Goal: Information Seeking & Learning: Learn about a topic

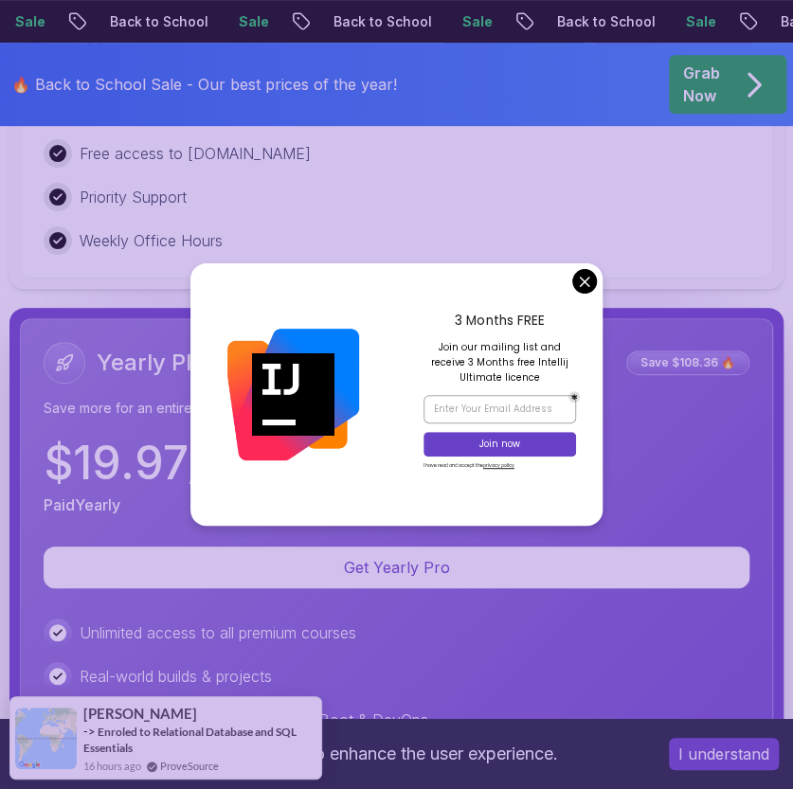
scroll to position [5019, 0]
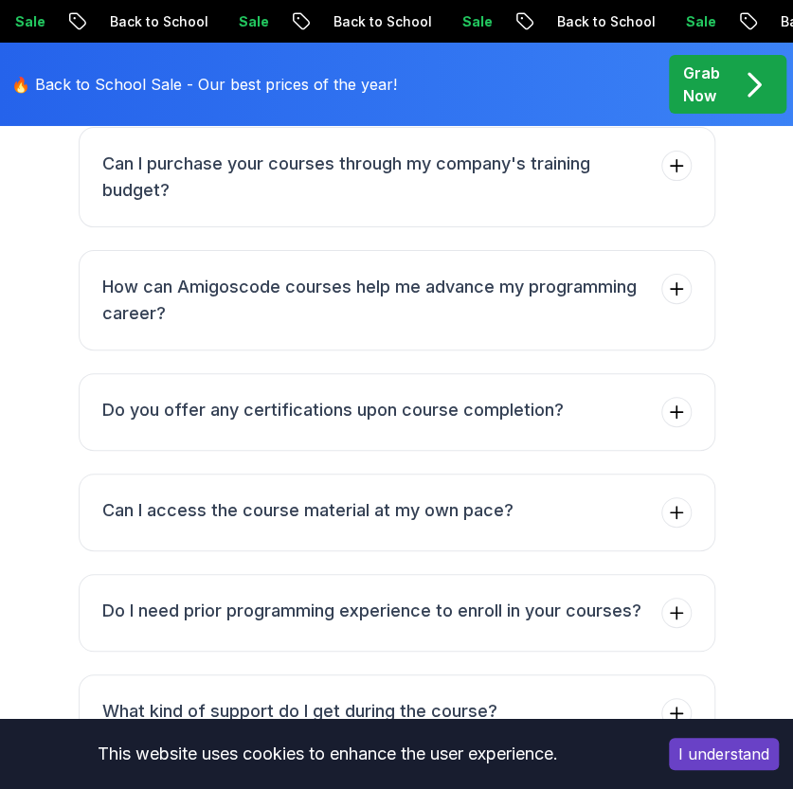
scroll to position [7102, 0]
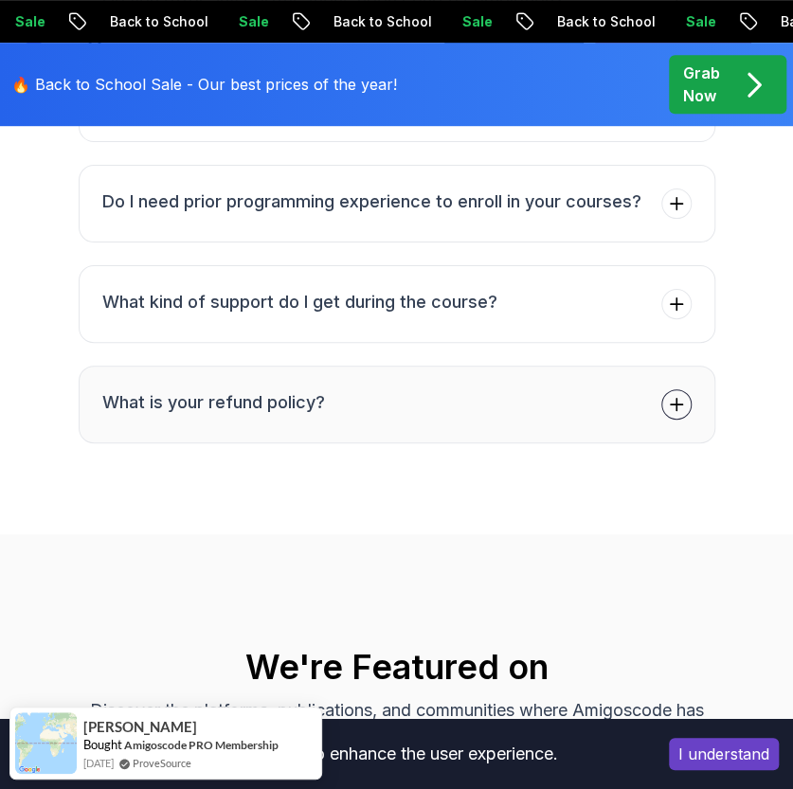
click at [191, 389] on h3 "What is your refund policy?" at bounding box center [213, 402] width 223 height 27
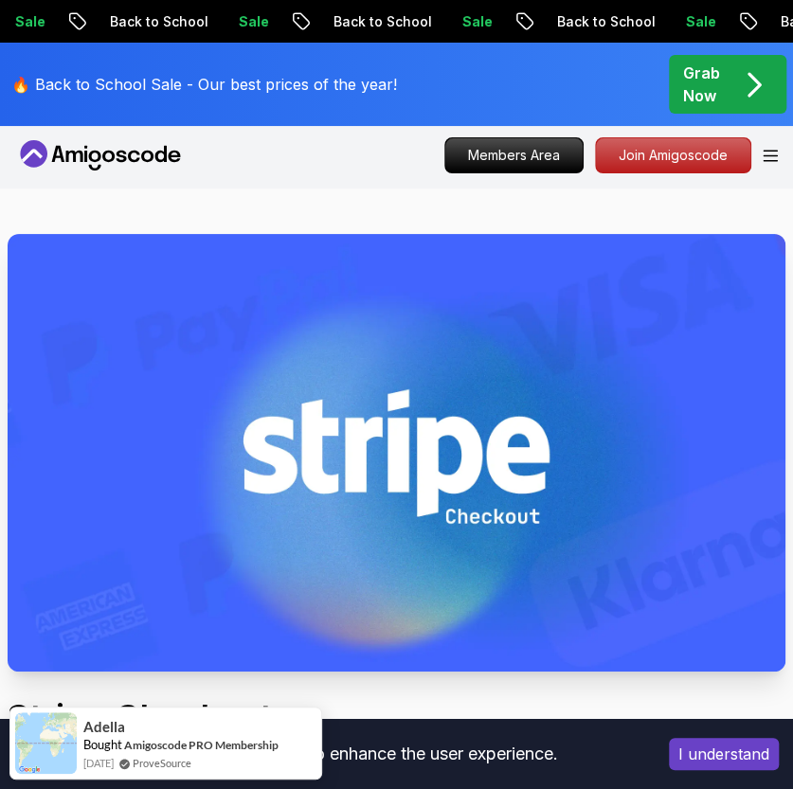
scroll to position [0, 0]
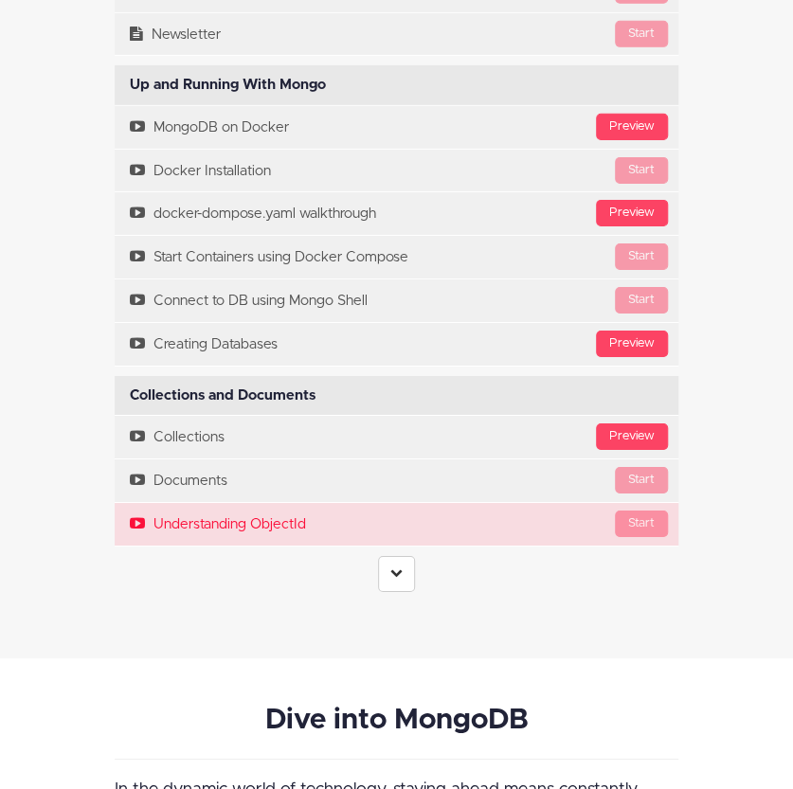
scroll to position [4450, 0]
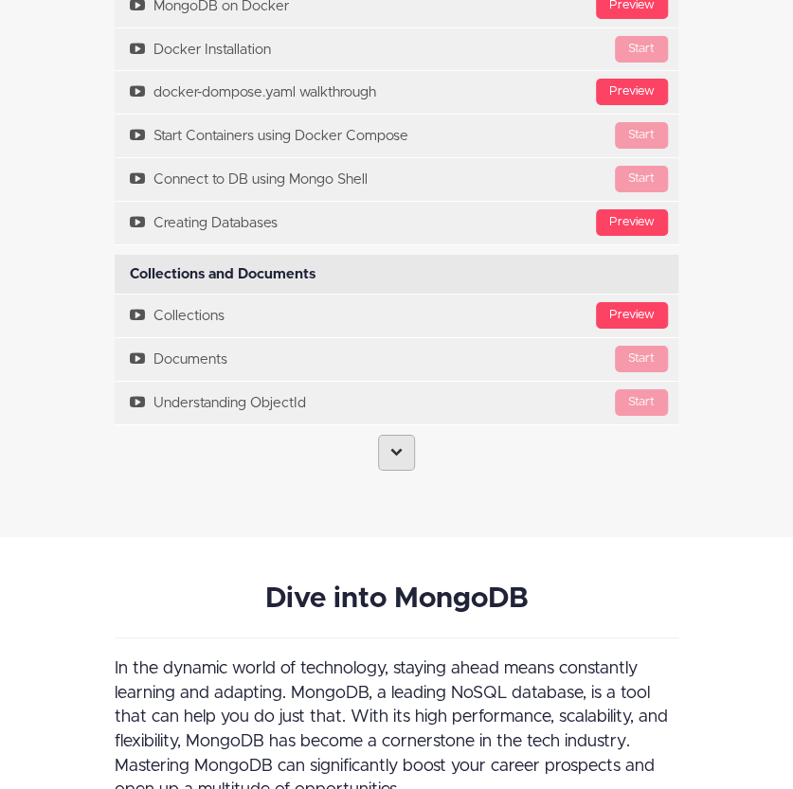
click at [401, 445] on icon at bounding box center [396, 451] width 12 height 12
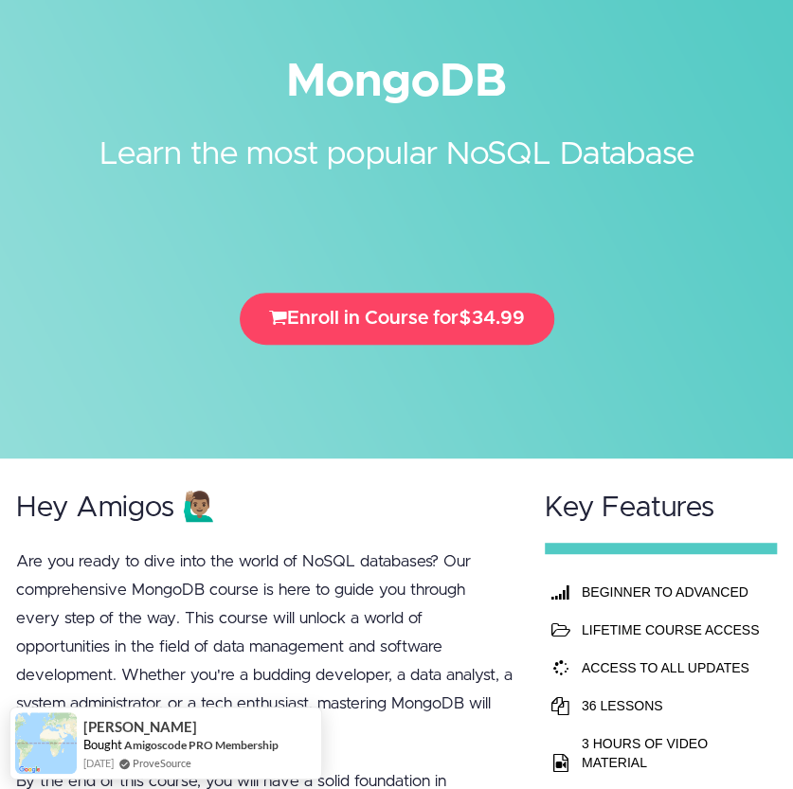
scroll to position [284, 0]
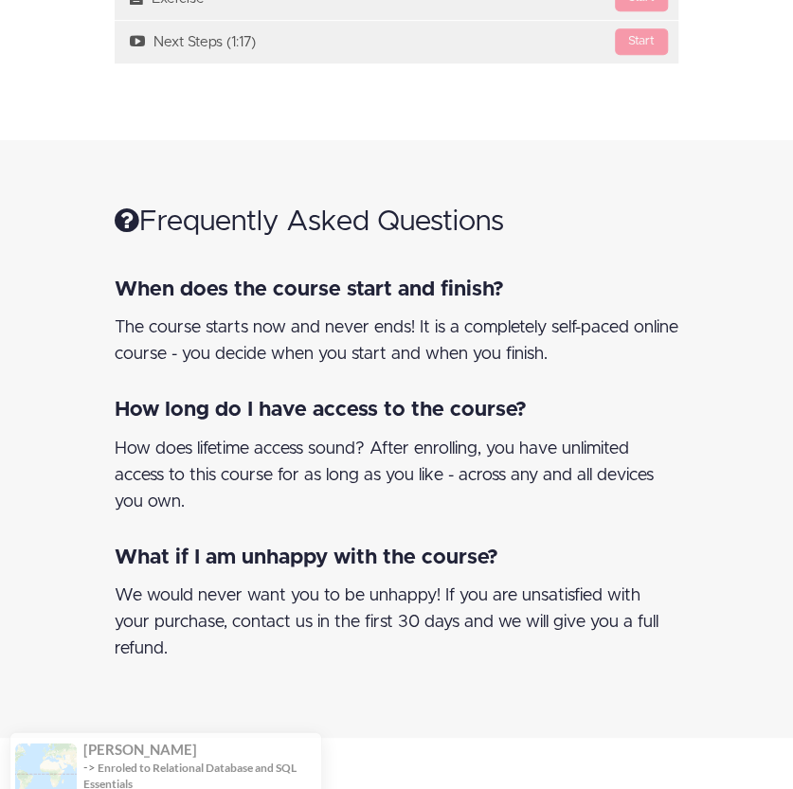
scroll to position [2841, 0]
